Goal: Information Seeking & Learning: Learn about a topic

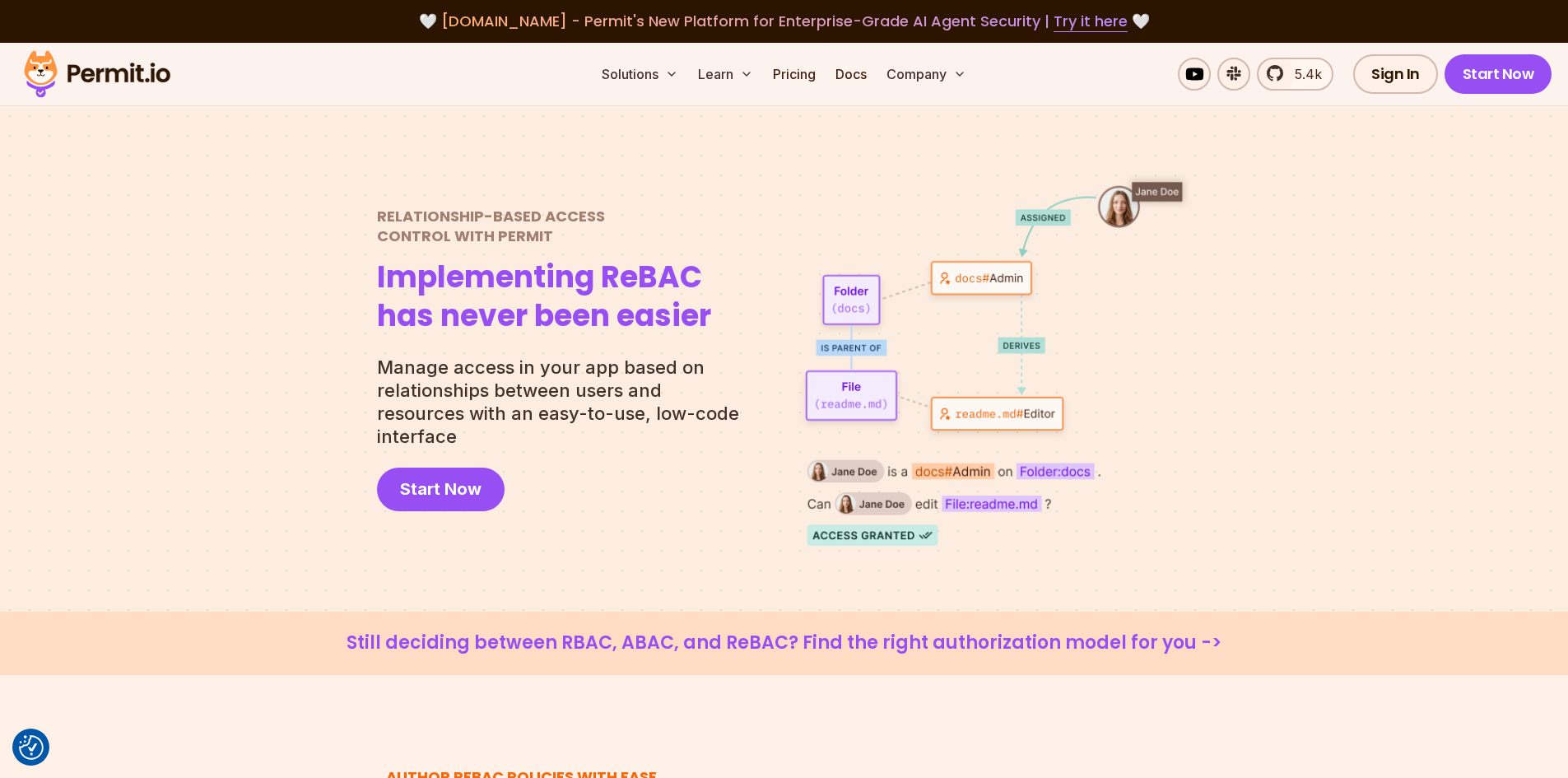
scroll to position [576, 0]
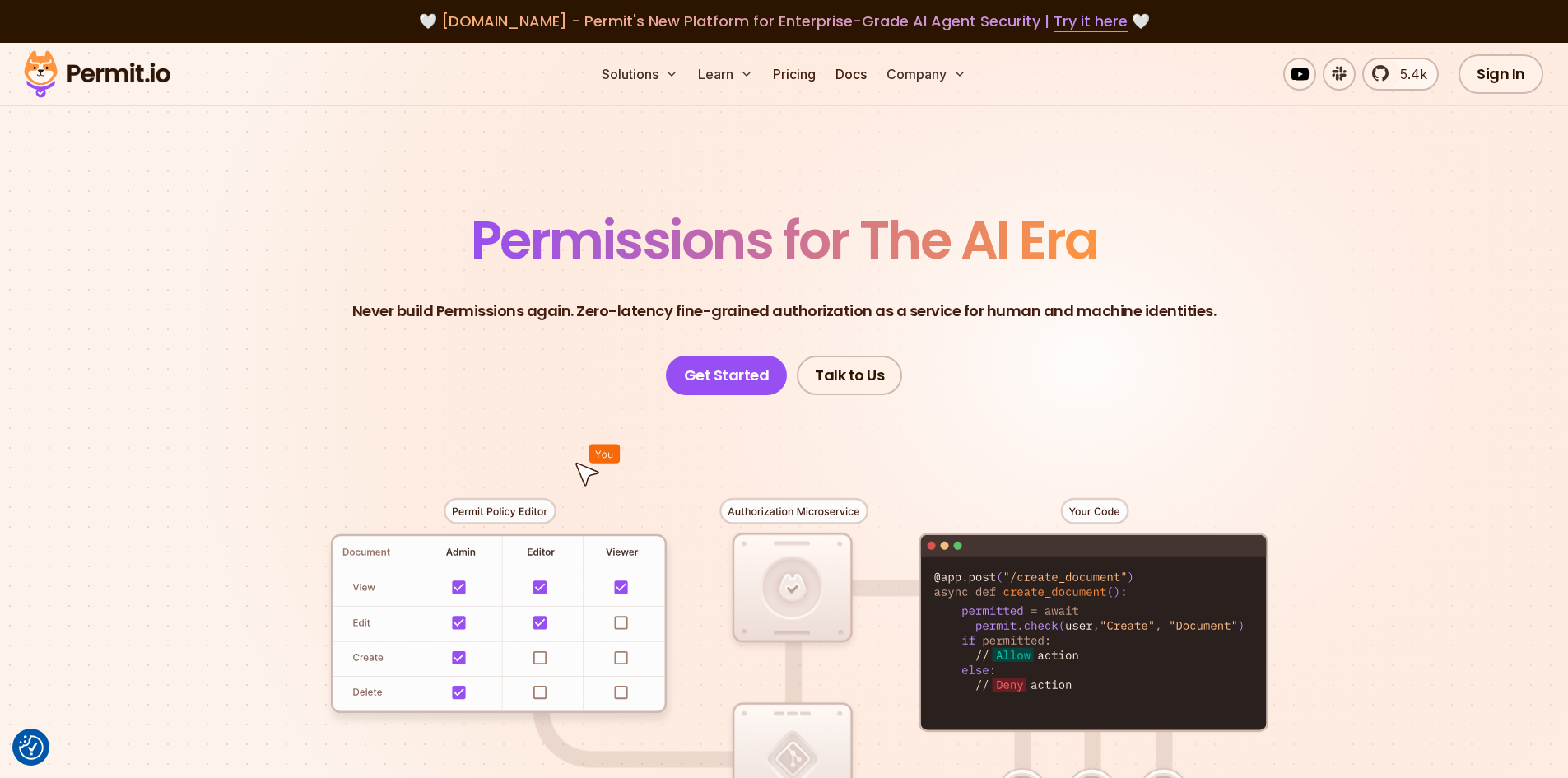
click at [1009, 235] on span "Permissions for The AI Era" at bounding box center [784, 240] width 628 height 73
click at [298, 181] on section "Permissions for The AI Era Never build Permissions again. Zero-latency fine-gra…" at bounding box center [784, 586] width 1568 height 1086
